Goal: Information Seeking & Learning: Learn about a topic

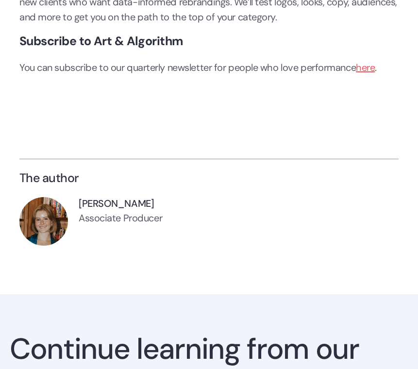
scroll to position [3327, 0]
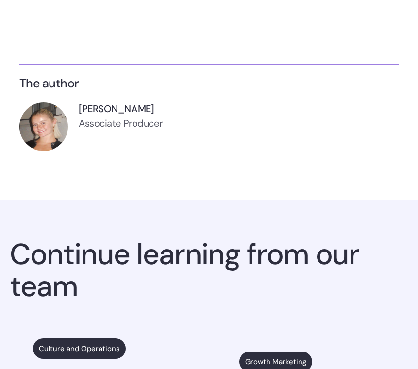
scroll to position [3430, 0]
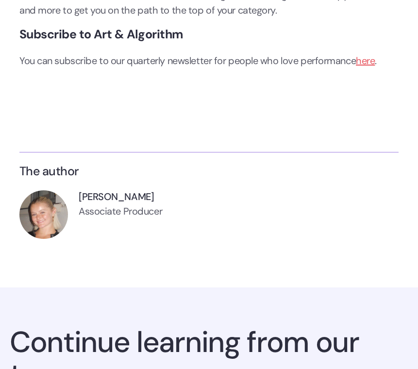
scroll to position [3326, 0]
